Goal: Task Accomplishment & Management: Manage account settings

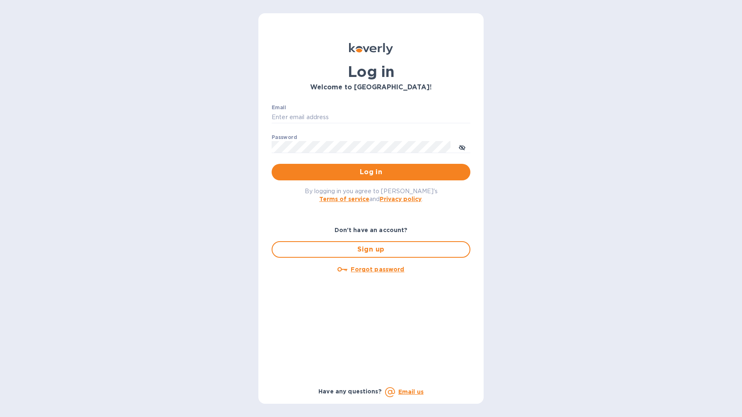
click at [315, 109] on div "Email ​" at bounding box center [371, 120] width 199 height 30
click at [314, 113] on input "Email" at bounding box center [371, 117] width 199 height 12
type input "[EMAIL_ADDRESS][DOMAIN_NAME]"
click at [358, 167] on span "Log in" at bounding box center [371, 172] width 186 height 10
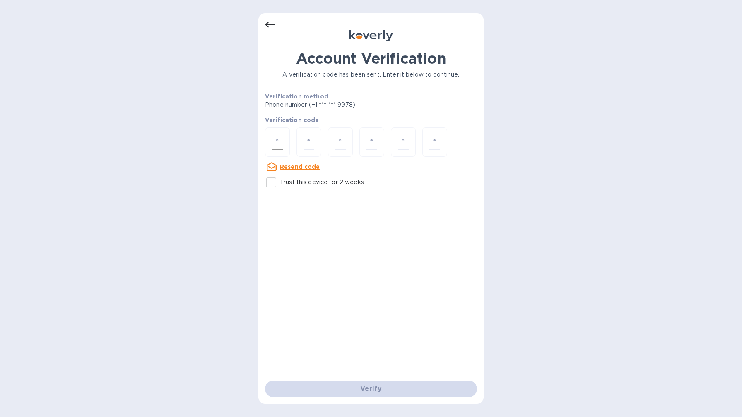
click at [277, 136] on input "number" at bounding box center [277, 142] width 11 height 15
type input "7"
type input "9"
type input "3"
type input "2"
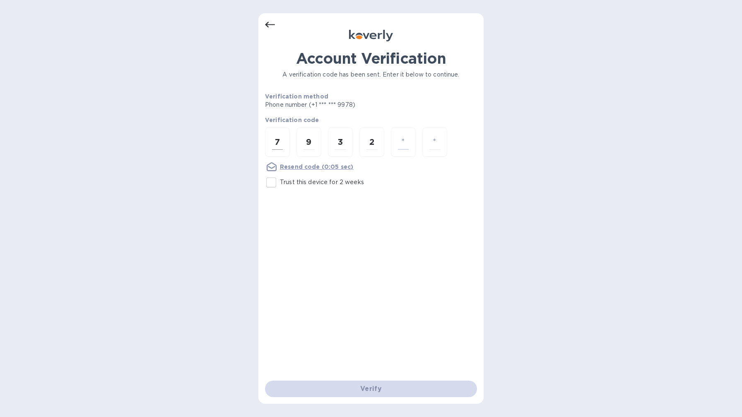
type input "9"
type input "8"
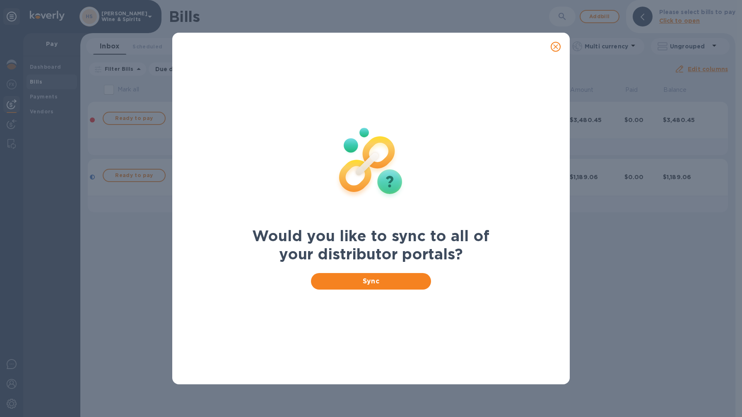
click at [556, 47] on icon "close" at bounding box center [555, 46] width 5 height 5
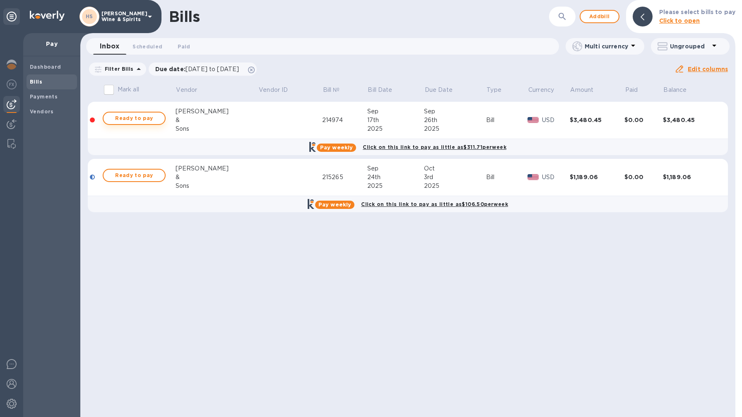
click at [137, 118] on span "Ready to pay" at bounding box center [134, 118] width 48 height 10
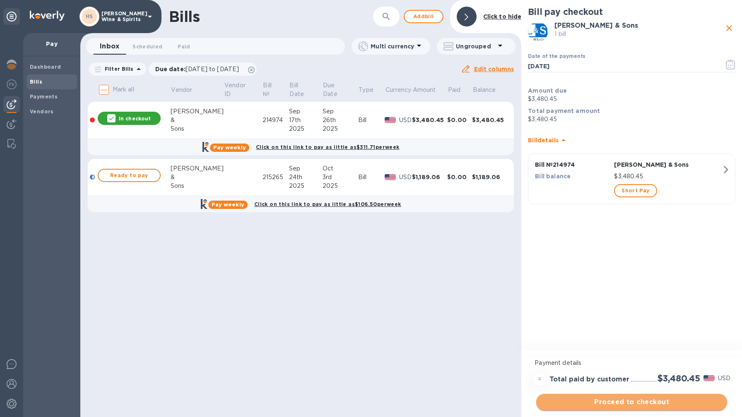
click at [625, 406] on span "Proceed to checkout" at bounding box center [632, 403] width 178 height 10
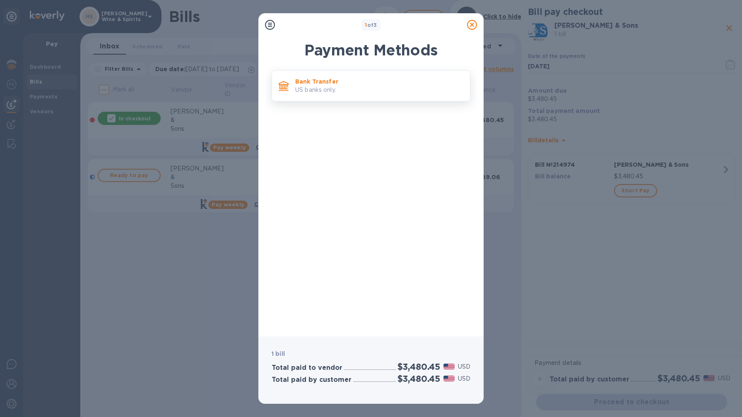
click at [333, 70] on div "Bank Transfer US banks only." at bounding box center [371, 85] width 199 height 31
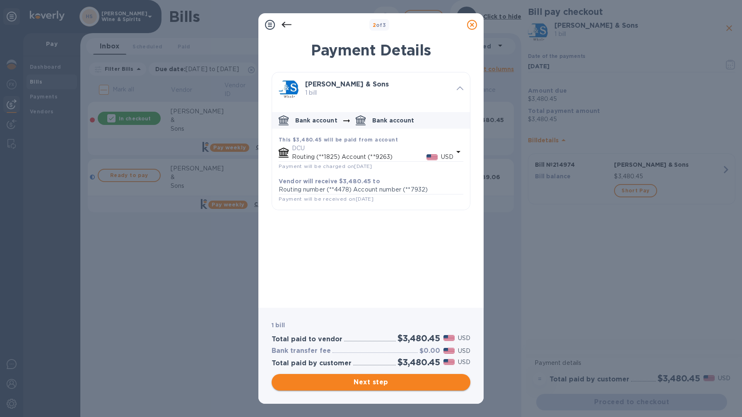
click at [371, 383] on span "Next step" at bounding box center [371, 383] width 186 height 10
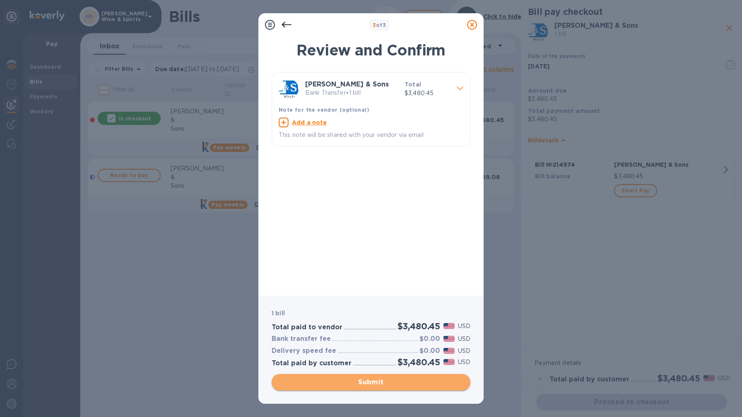
click at [371, 383] on span "Submit" at bounding box center [371, 383] width 186 height 10
